Goal: Task Accomplishment & Management: Complete application form

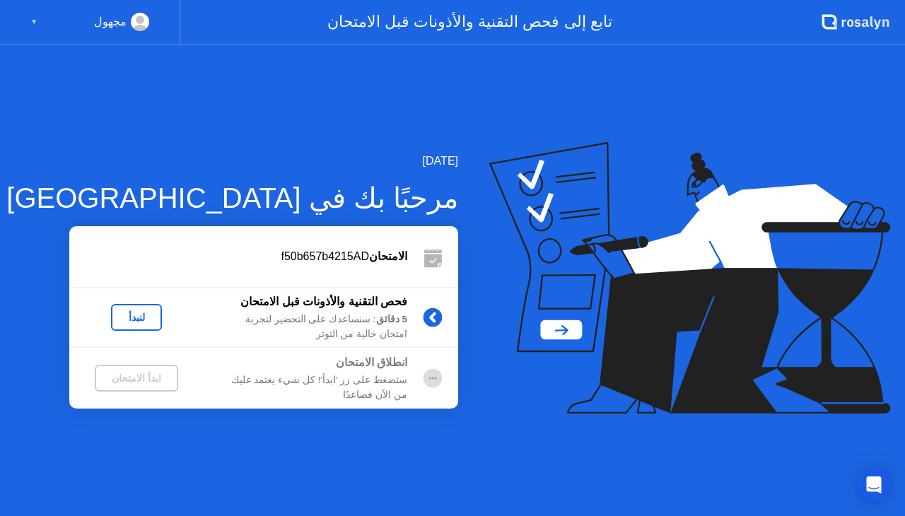
click at [126, 318] on div "لنبدأ" at bounding box center [137, 317] width 40 height 11
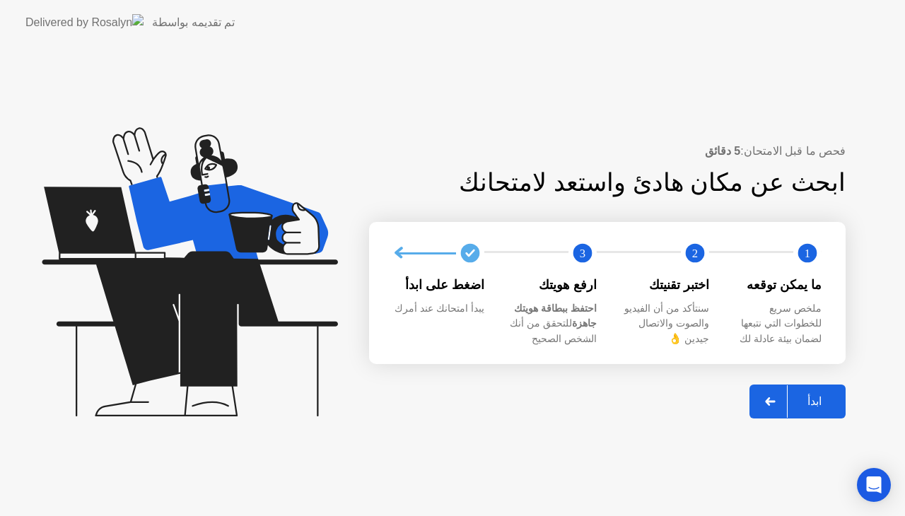
click at [795, 406] on div "ابدأ" at bounding box center [815, 401] width 54 height 13
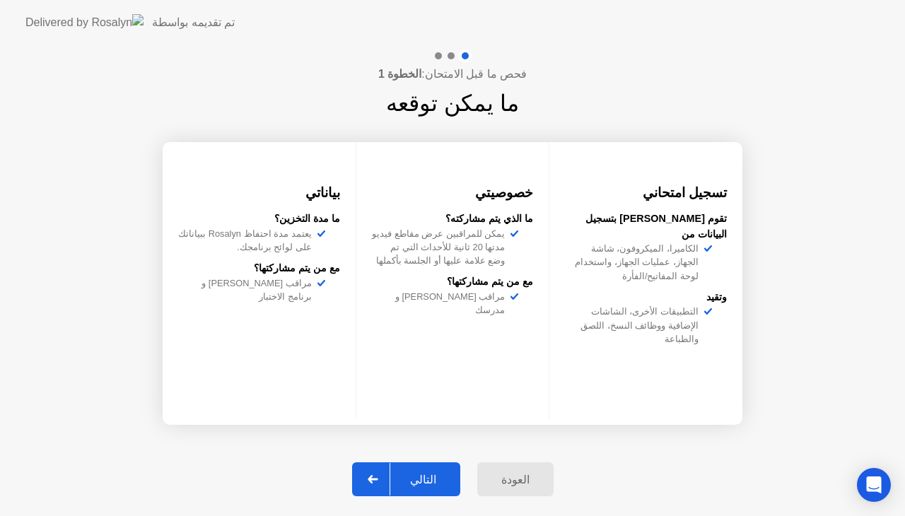
click at [404, 477] on div "التالي" at bounding box center [423, 479] width 66 height 13
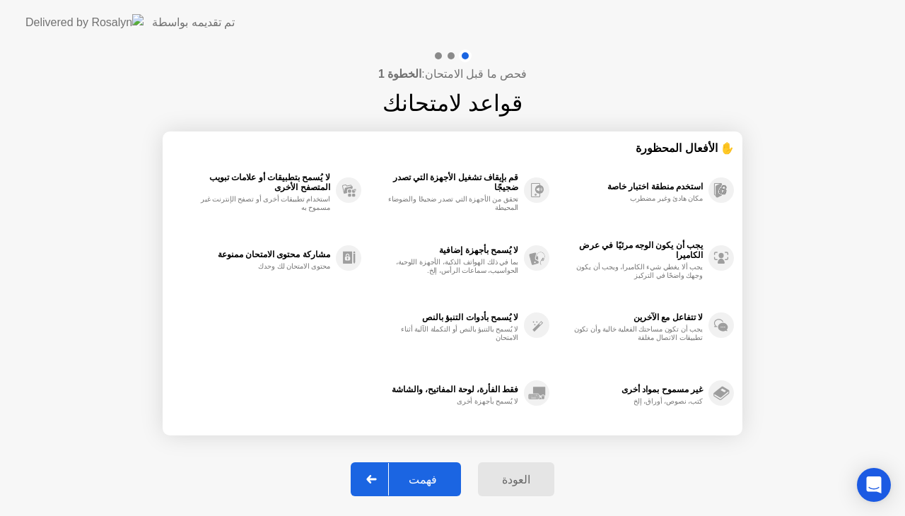
click at [385, 487] on div at bounding box center [372, 479] width 34 height 33
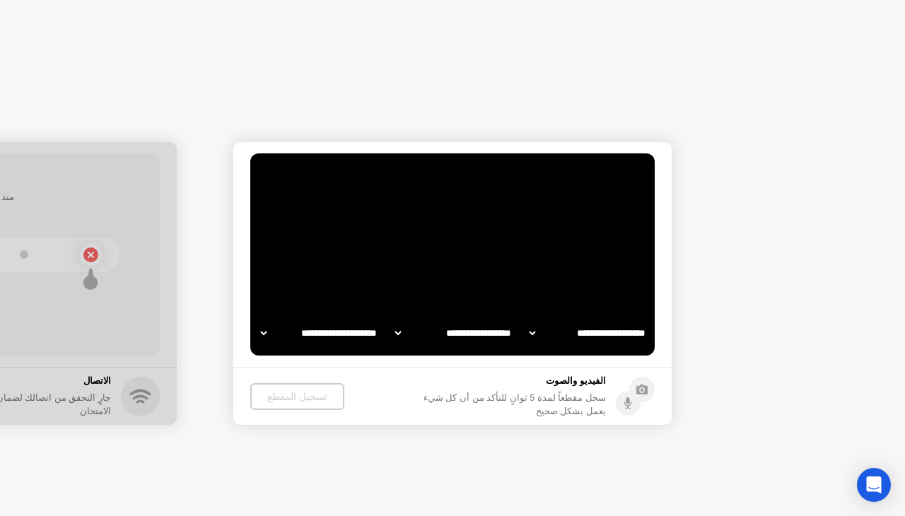
select select "**********"
select select "*******"
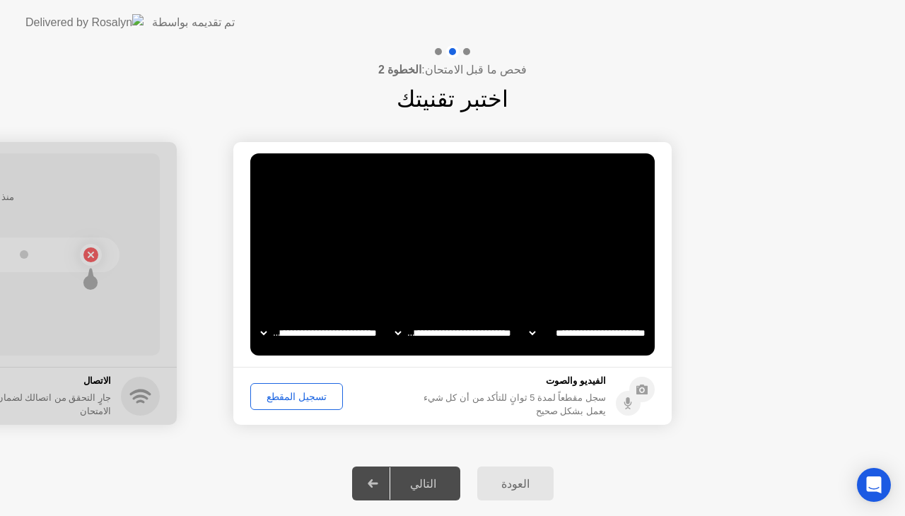
click at [638, 390] on icon at bounding box center [642, 390] width 11 height 10
click at [299, 393] on div "تسجيل المقطع" at bounding box center [296, 396] width 83 height 11
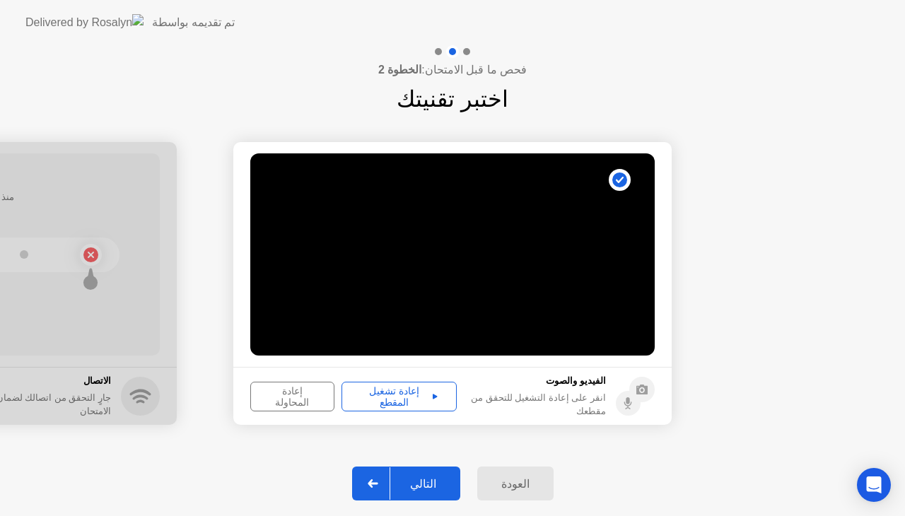
click at [419, 403] on div "إعادة تشغيل المقطع" at bounding box center [399, 396] width 105 height 23
click at [299, 406] on button "إعادة المحاولة" at bounding box center [292, 397] width 84 height 30
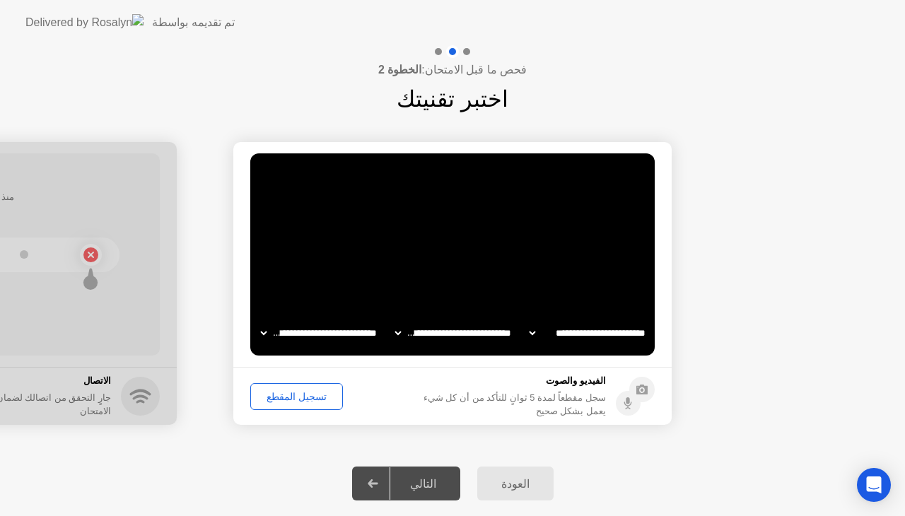
click at [317, 402] on div "تسجيل المقطع" at bounding box center [296, 396] width 83 height 11
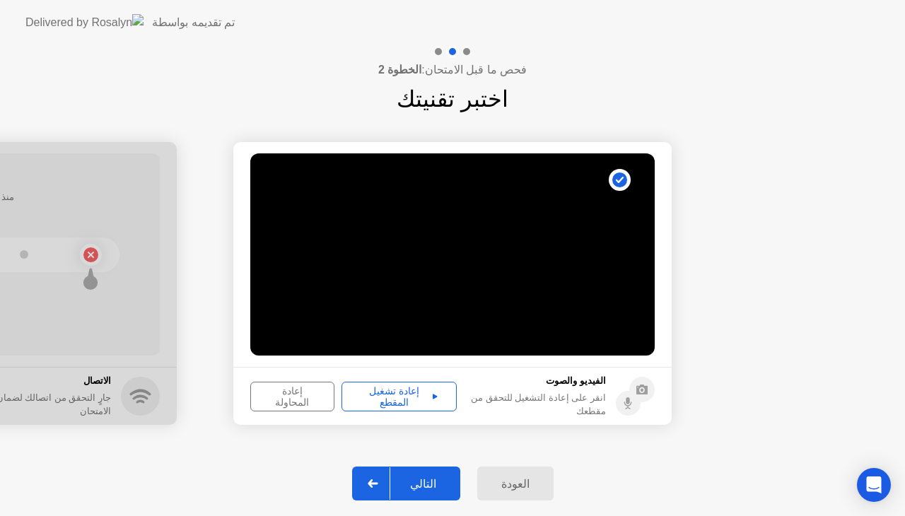
click at [385, 384] on button "إعادة تشغيل المقطع" at bounding box center [399, 397] width 115 height 30
click at [407, 477] on div "التالي" at bounding box center [423, 483] width 66 height 13
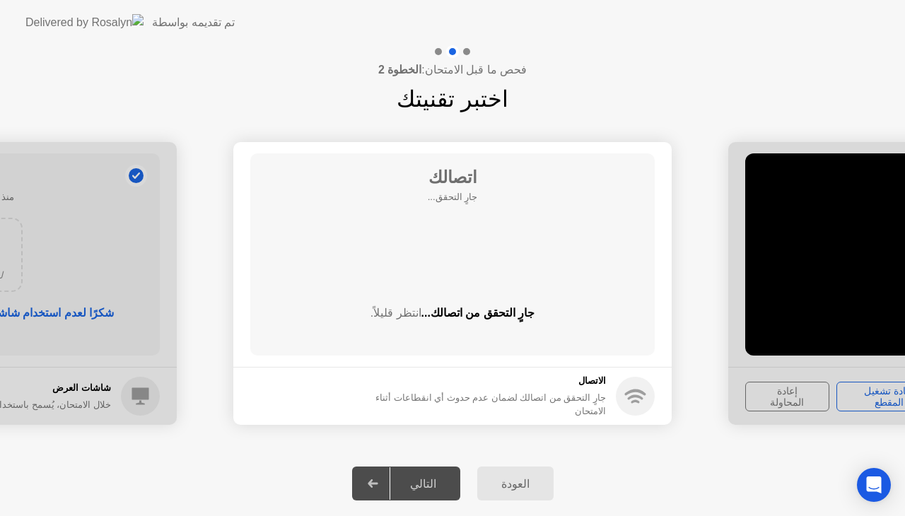
click at [522, 387] on h5 "الاتصال" at bounding box center [486, 381] width 239 height 14
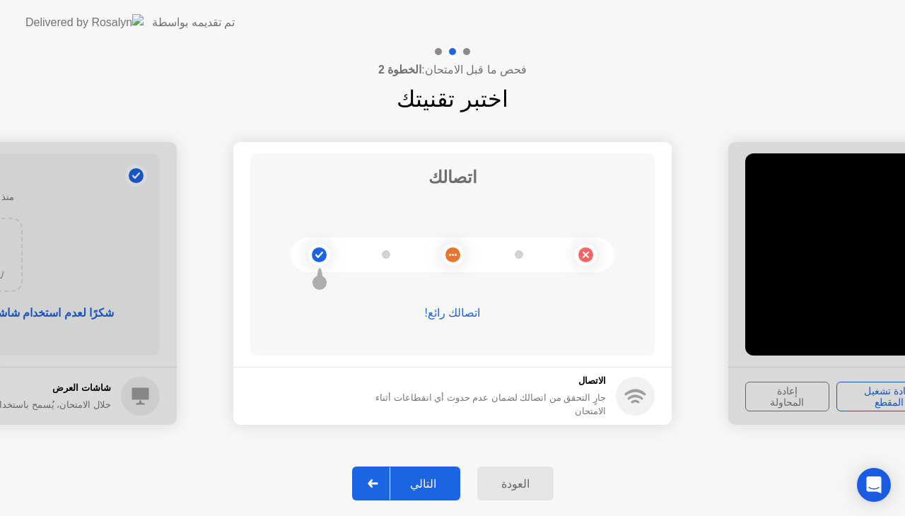
click at [378, 482] on icon at bounding box center [373, 484] width 11 height 8
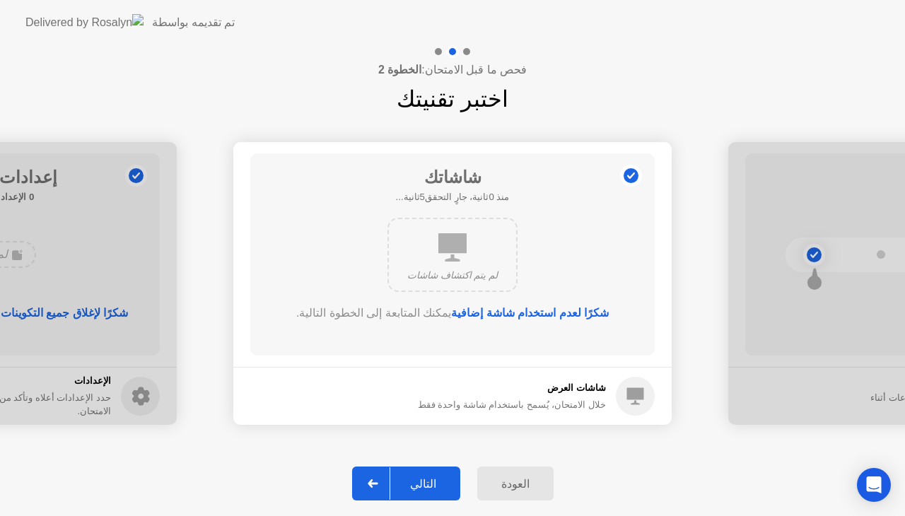
click at [378, 482] on icon at bounding box center [373, 484] width 11 height 8
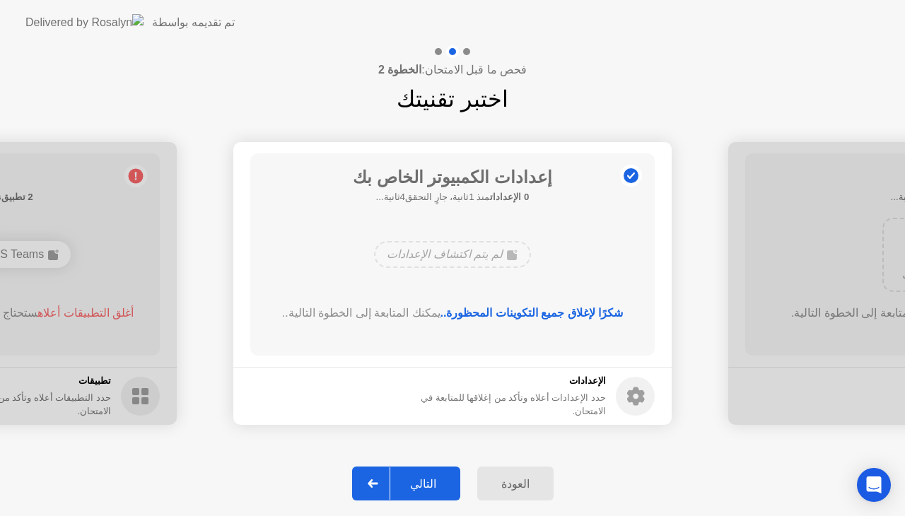
click at [378, 482] on icon at bounding box center [373, 484] width 11 height 8
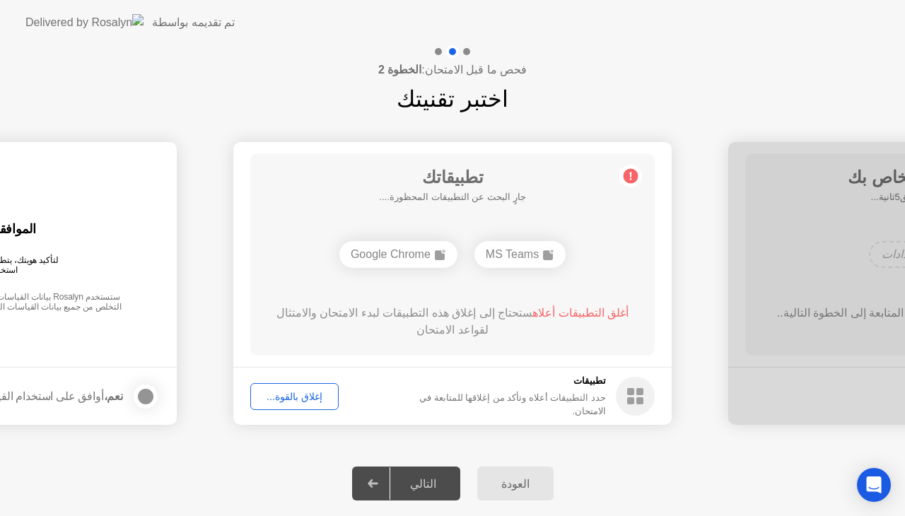
click at [297, 384] on button "إغلاق بالقوة..." at bounding box center [294, 396] width 88 height 27
click at [307, 400] on div "إغلاق بالقوة..." at bounding box center [294, 396] width 79 height 11
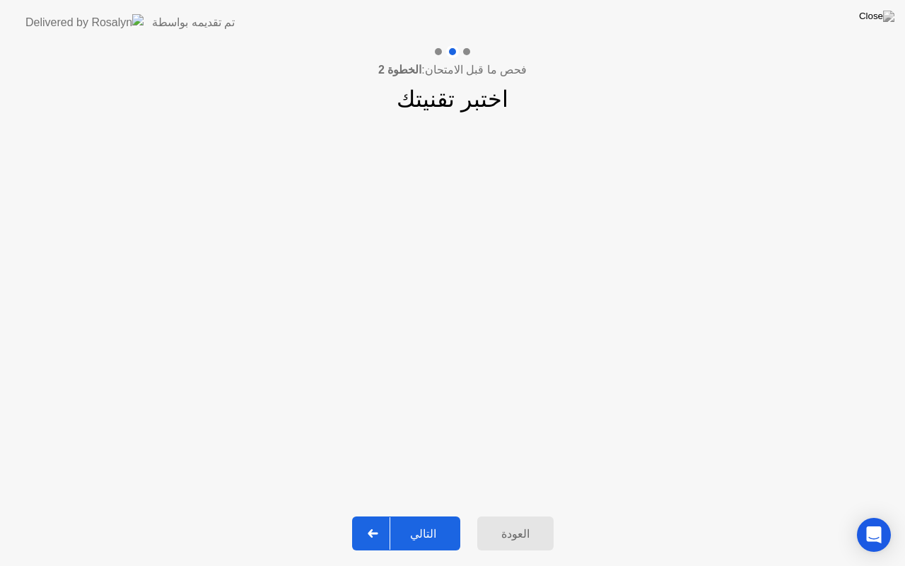
click at [371, 516] on div at bounding box center [373, 533] width 34 height 33
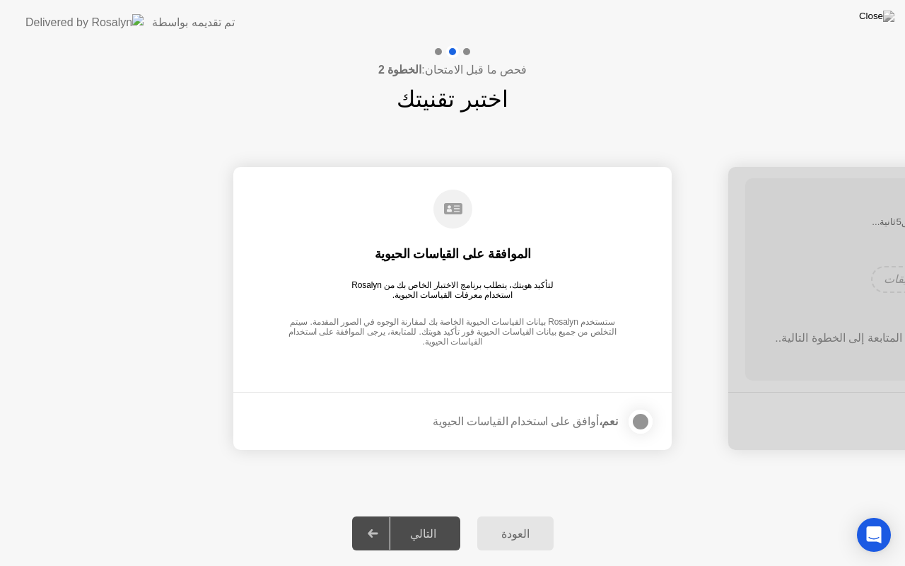
click at [523, 516] on div "العودة" at bounding box center [516, 533] width 68 height 13
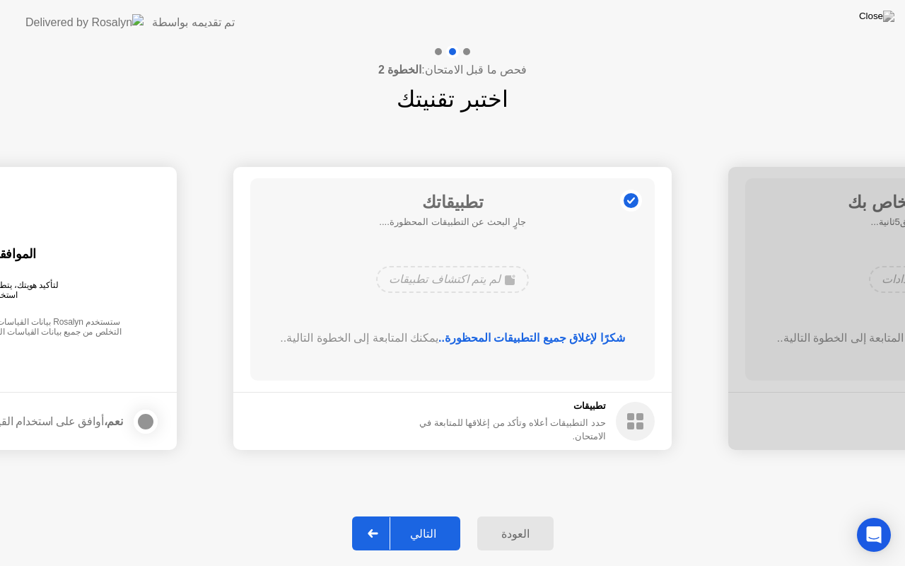
click at [427, 516] on div "التالي" at bounding box center [423, 533] width 66 height 13
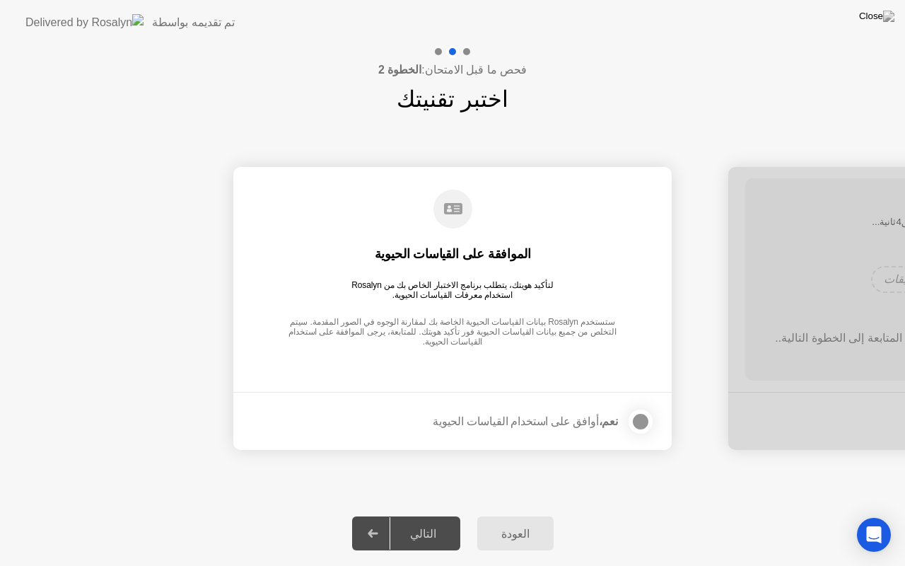
click at [647, 413] on div at bounding box center [640, 421] width 17 height 17
click at [404, 516] on div "التالي" at bounding box center [423, 533] width 66 height 13
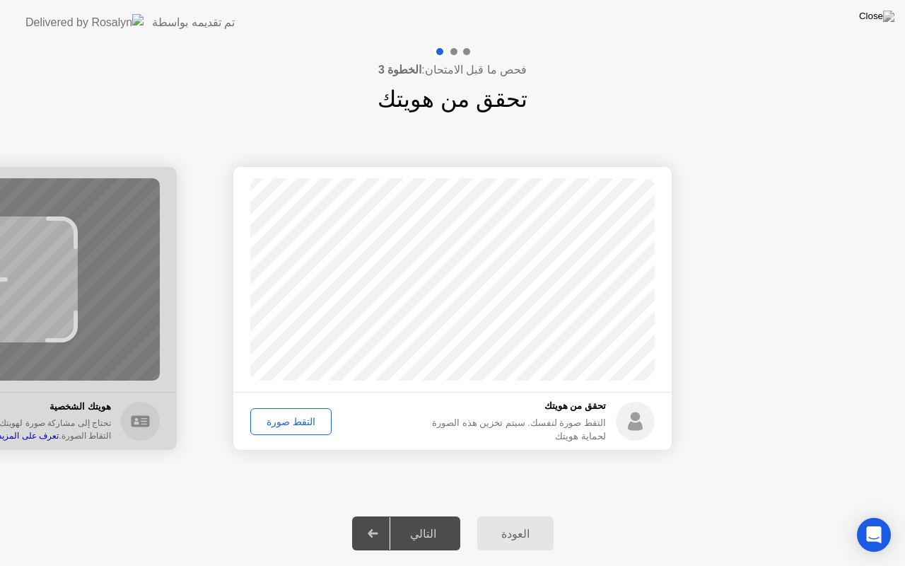
click at [404, 516] on div "التالي" at bounding box center [423, 533] width 66 height 13
click at [313, 421] on div "التقط صورة" at bounding box center [290, 421] width 71 height 11
click at [444, 516] on div "التالي" at bounding box center [423, 533] width 66 height 13
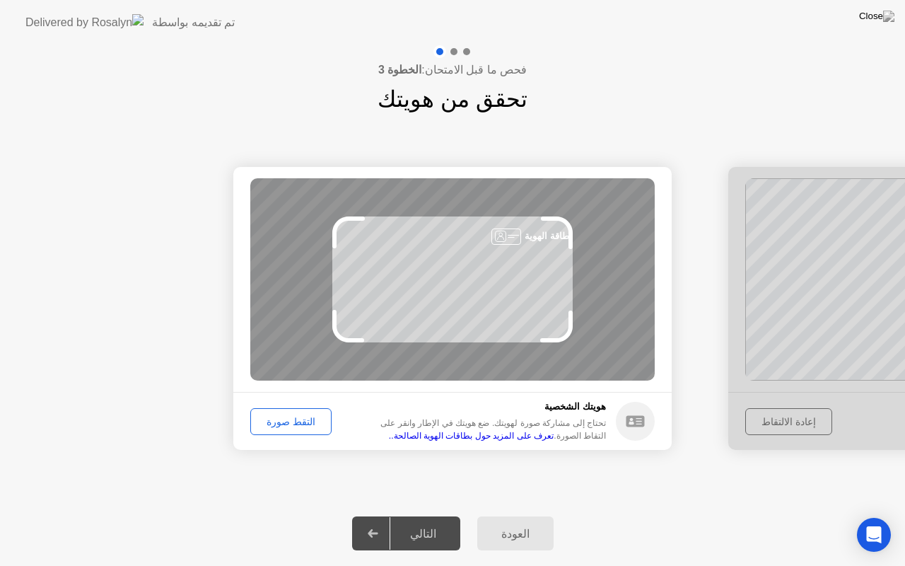
click at [300, 426] on div "التقط صورة" at bounding box center [290, 421] width 71 height 11
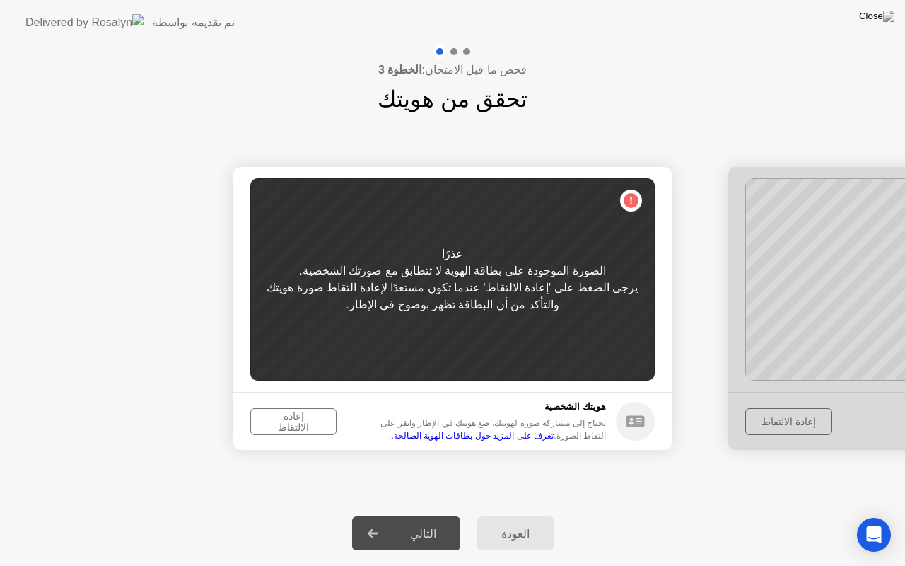
click at [300, 426] on div "إعادة الالتقاط" at bounding box center [293, 421] width 76 height 23
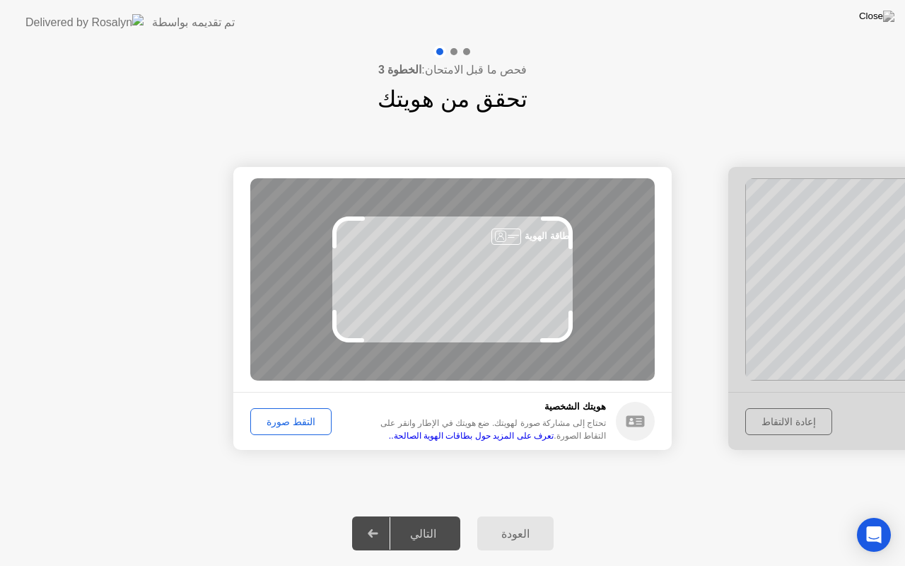
click at [300, 426] on div "التقط صورة" at bounding box center [290, 421] width 71 height 11
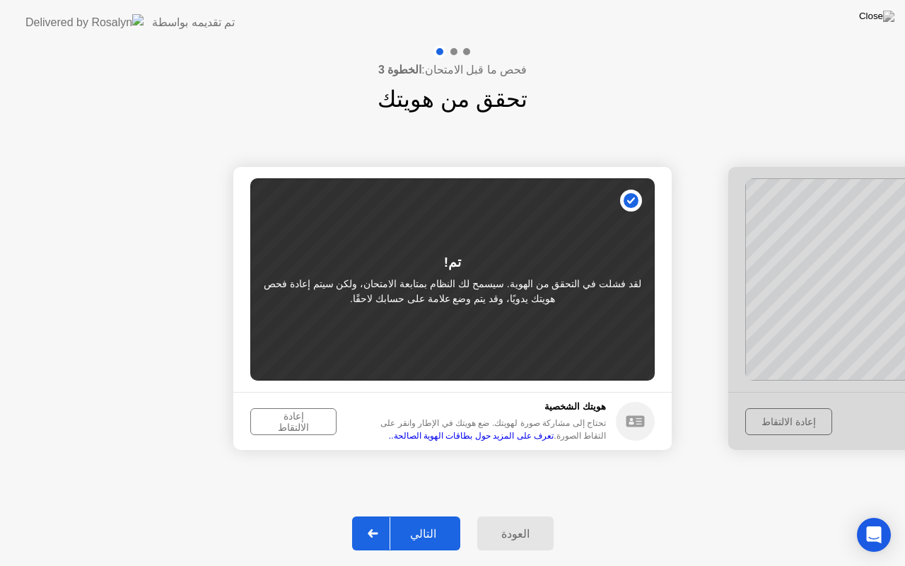
click at [375, 516] on div at bounding box center [373, 533] width 34 height 33
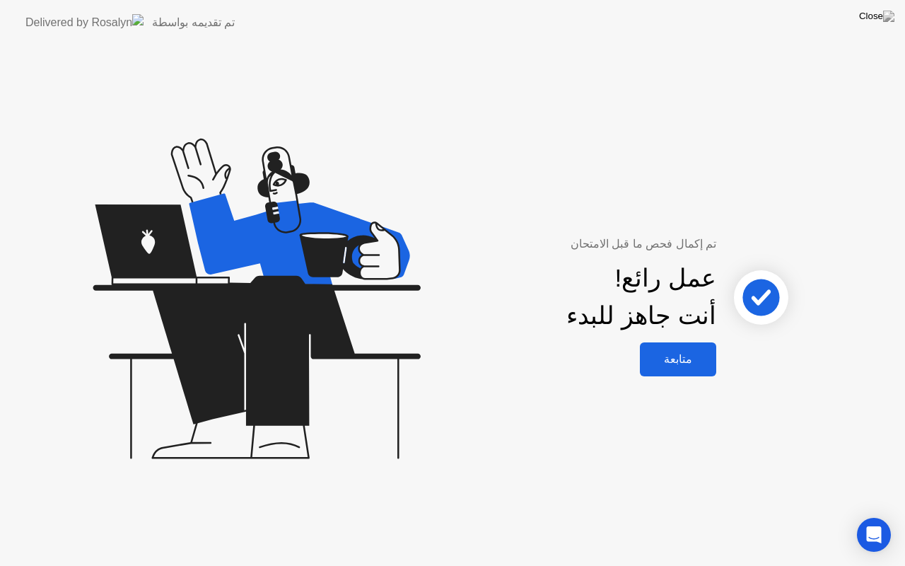
click at [689, 356] on div "متابعة" at bounding box center [678, 358] width 68 height 13
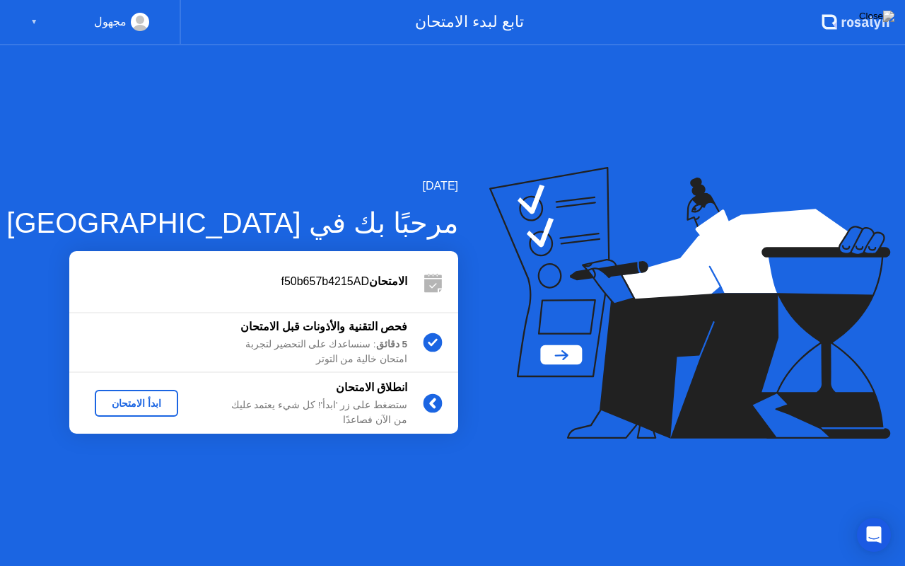
click at [137, 400] on div "ابدأ الامتحان" at bounding box center [136, 402] width 72 height 11
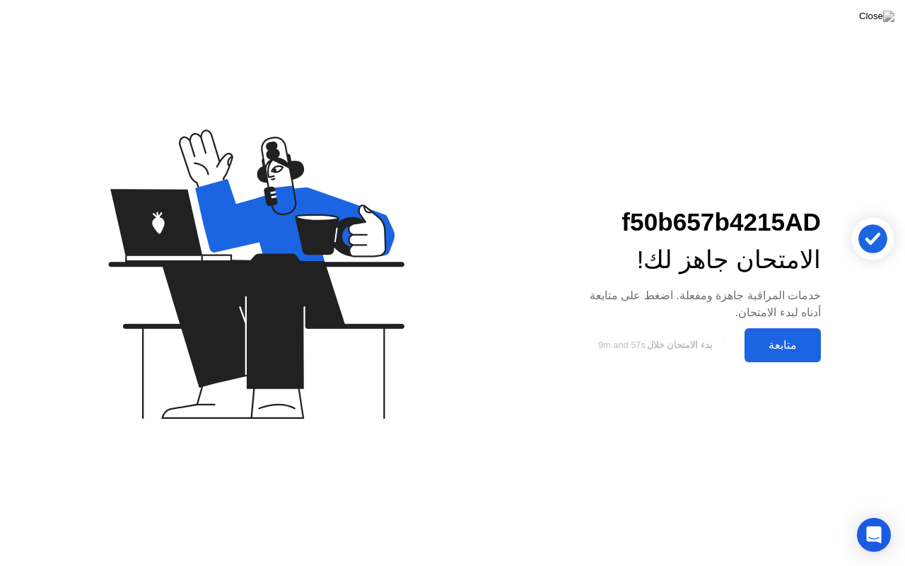
click at [778, 338] on div "متابعة" at bounding box center [783, 344] width 68 height 13
